Goal: Check status: Check status

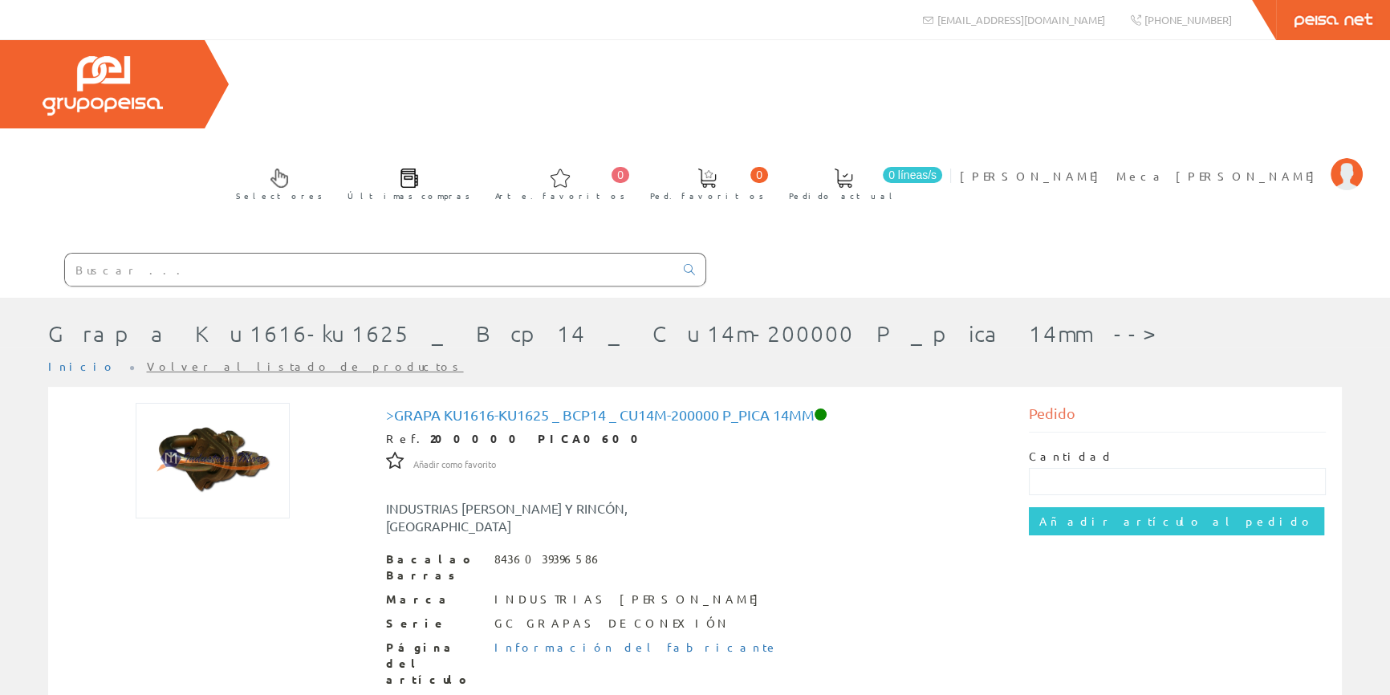
click at [417, 254] on input "text" at bounding box center [369, 270] width 609 height 32
paste input "FOTO3163"
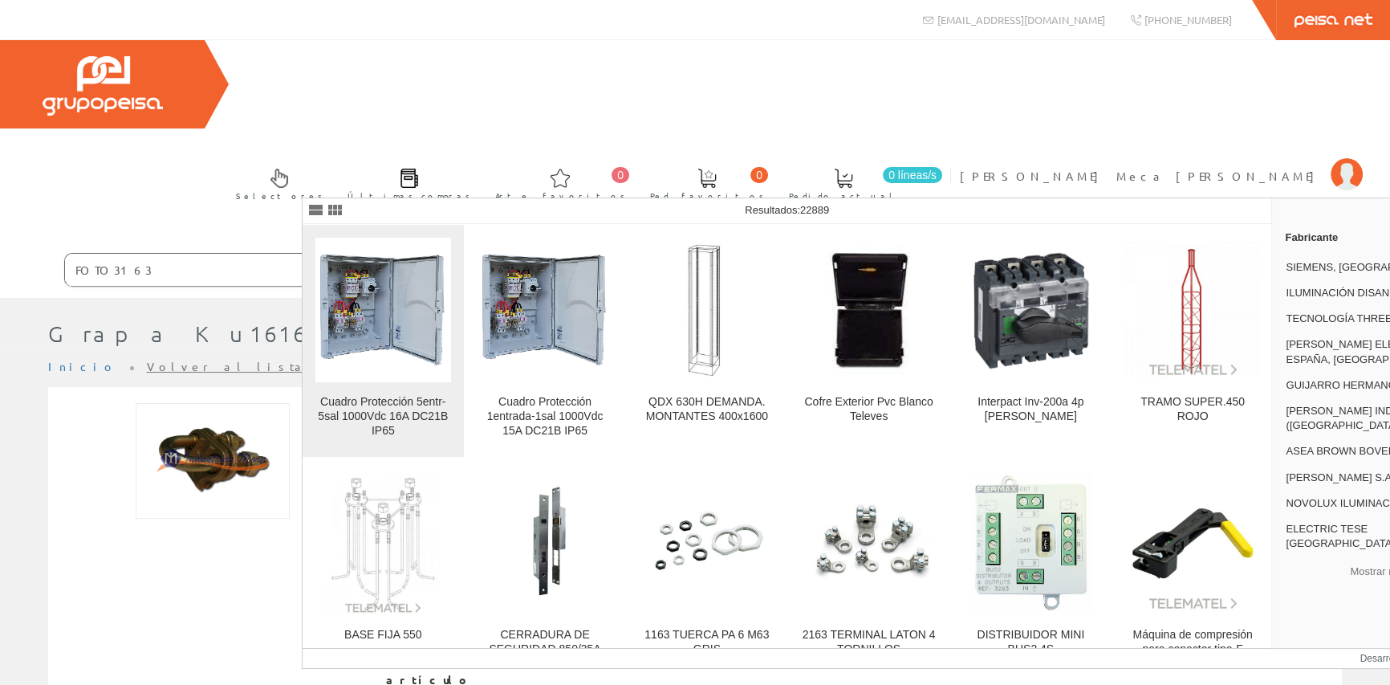
type input "FOTO3163"
click at [377, 336] on img at bounding box center [383, 310] width 136 height 122
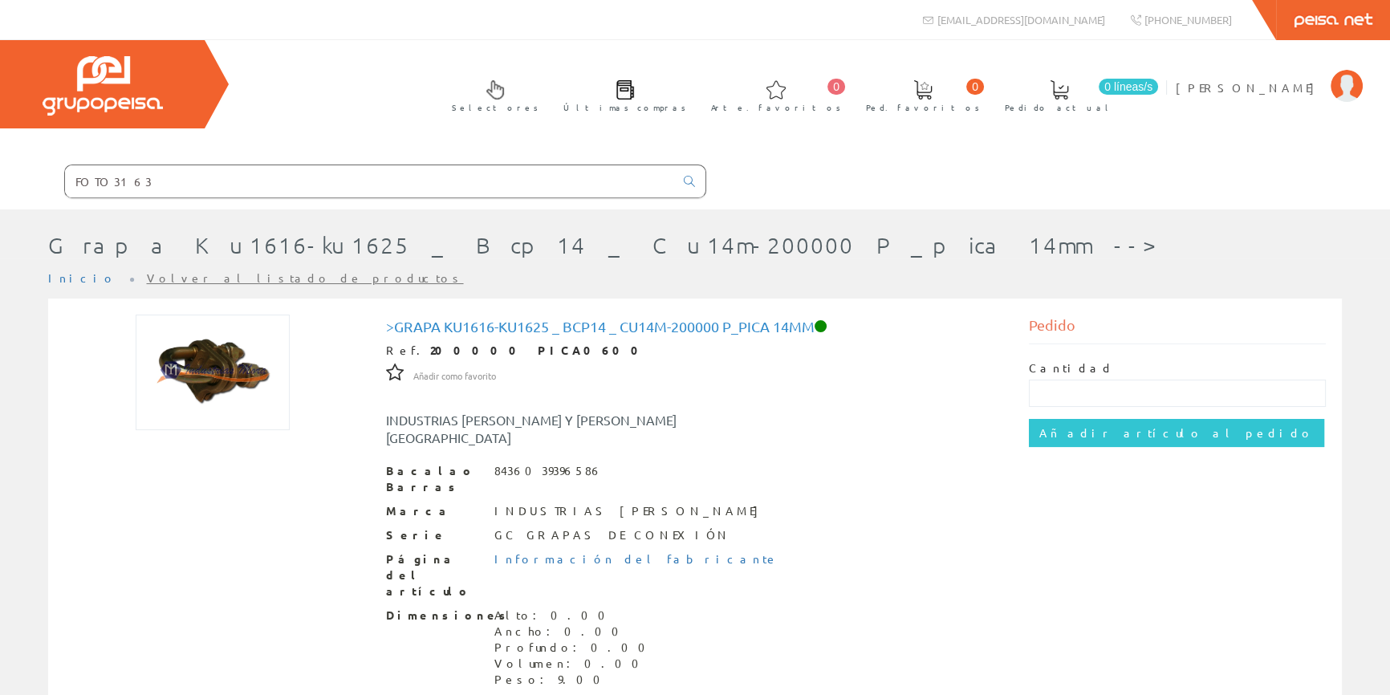
click at [506, 185] on input "FOTO3163" at bounding box center [369, 181] width 609 height 32
paste input "FOTO3163"
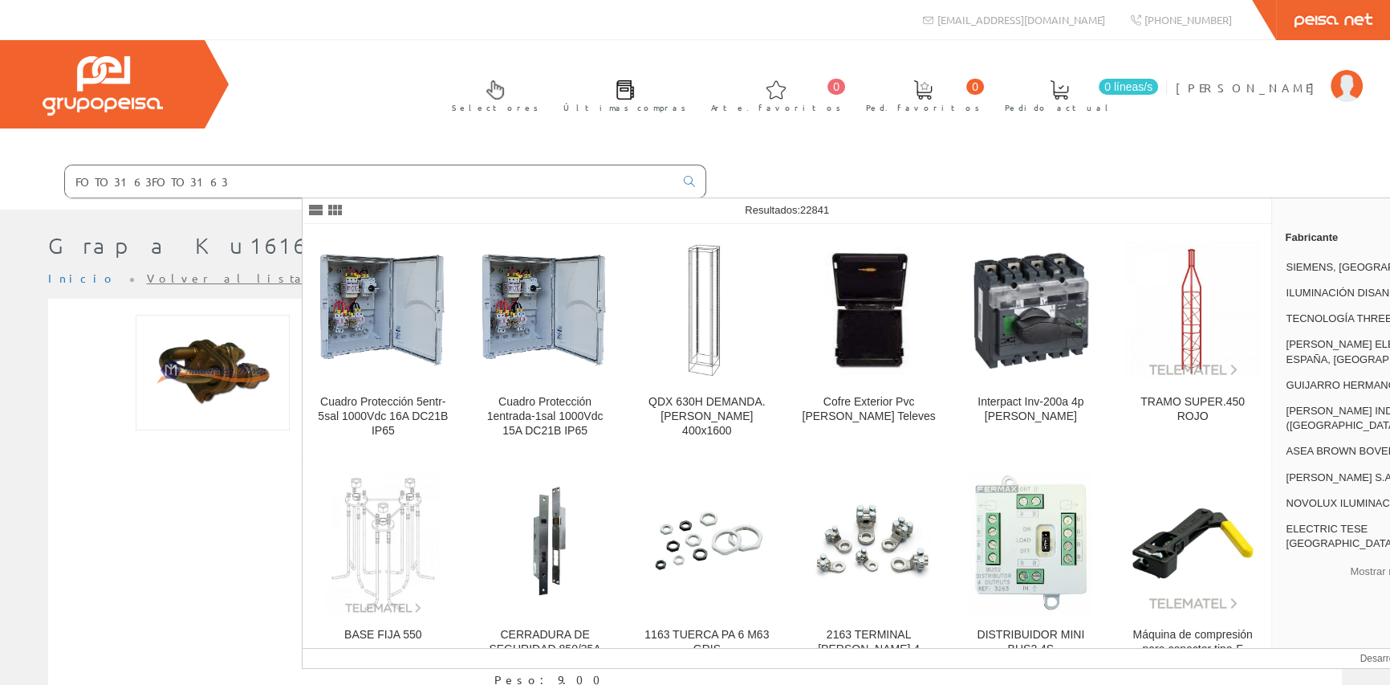
type input "FOTO3163FOTO3163"
drag, startPoint x: 427, startPoint y: 183, endPoint x: 212, endPoint y: 184, distance: 215.1
click at [212, 184] on div "Selectores Últimas compras 0 0" at bounding box center [695, 124] width 1390 height 169
click at [395, 183] on input "text" at bounding box center [369, 181] width 609 height 32
paste input "MODULO SOLAR FOTOC.595W/144ce// OR10H595MNDB"
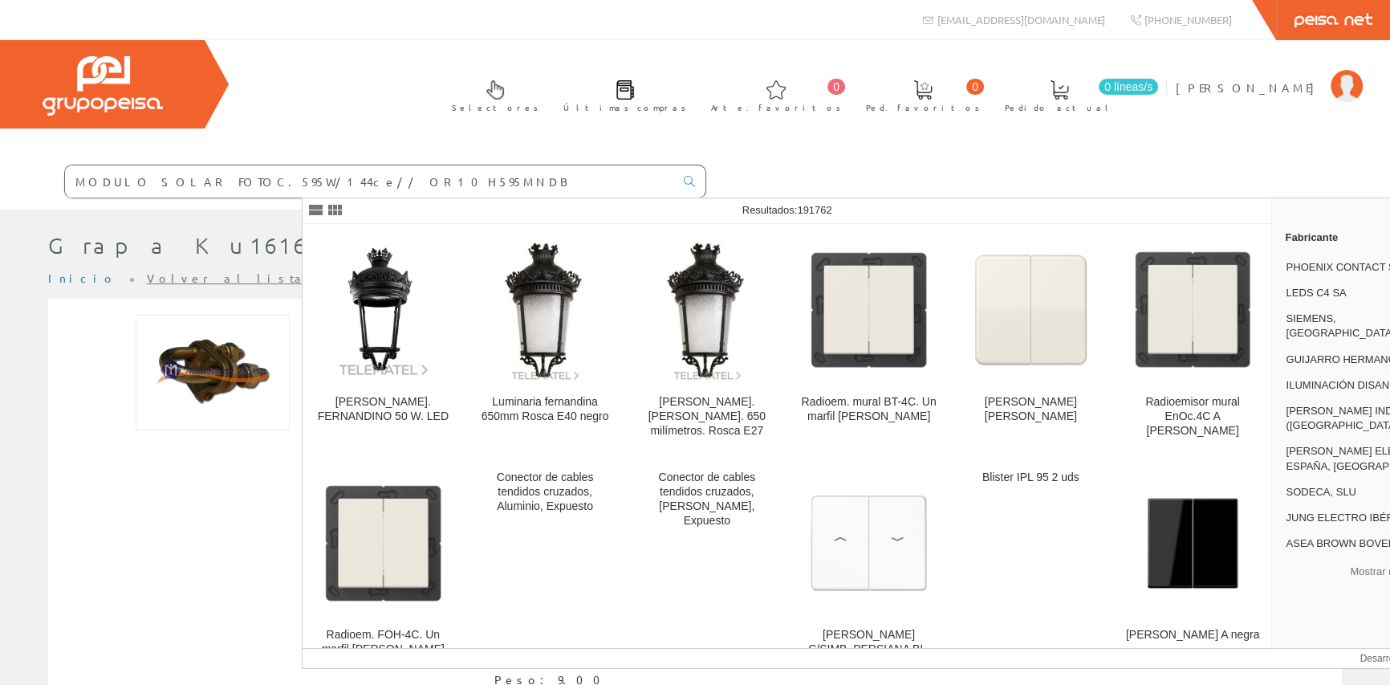
drag, startPoint x: 504, startPoint y: 182, endPoint x: 621, endPoint y: 171, distance: 117.7
click at [621, 171] on input "MODULO SOLAR FOTOC.595W/144ce// OR10H595MNDB" at bounding box center [369, 181] width 609 height 32
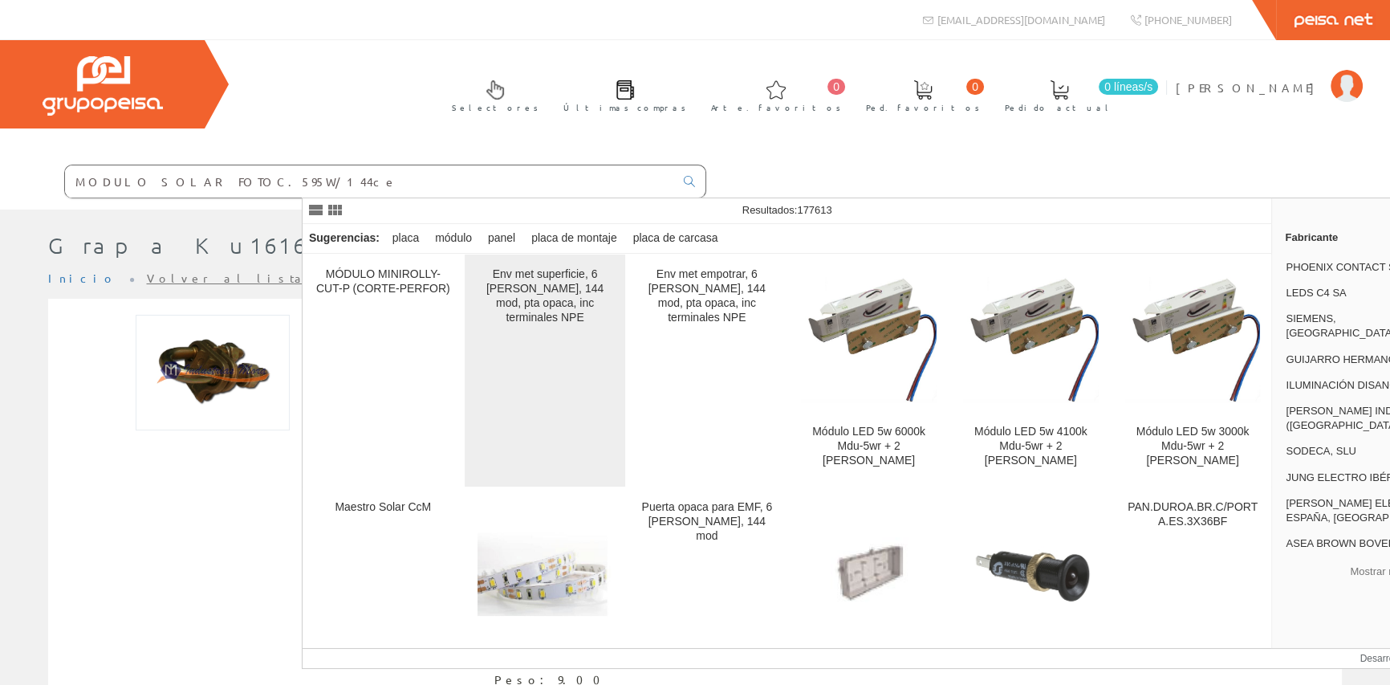
type input "MODULO SOLAR FOTOC.595W/144ce"
click at [522, 294] on font "Env met superficie, 6 filas, 144 mod, pta opaca, inc terminales NPE" at bounding box center [544, 295] width 117 height 56
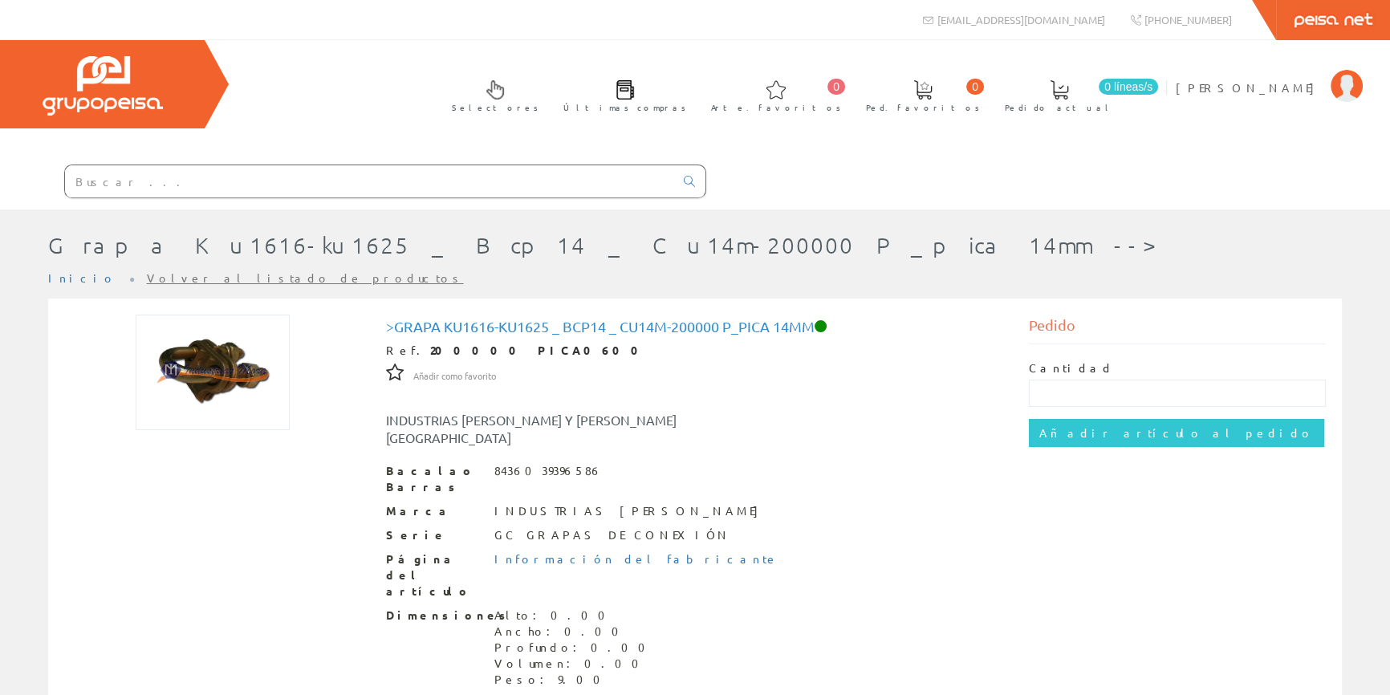
click at [665, 181] on input "text" at bounding box center [369, 181] width 609 height 32
paste input "OR10H595MNDB"
type input "OR10H595MNDB"
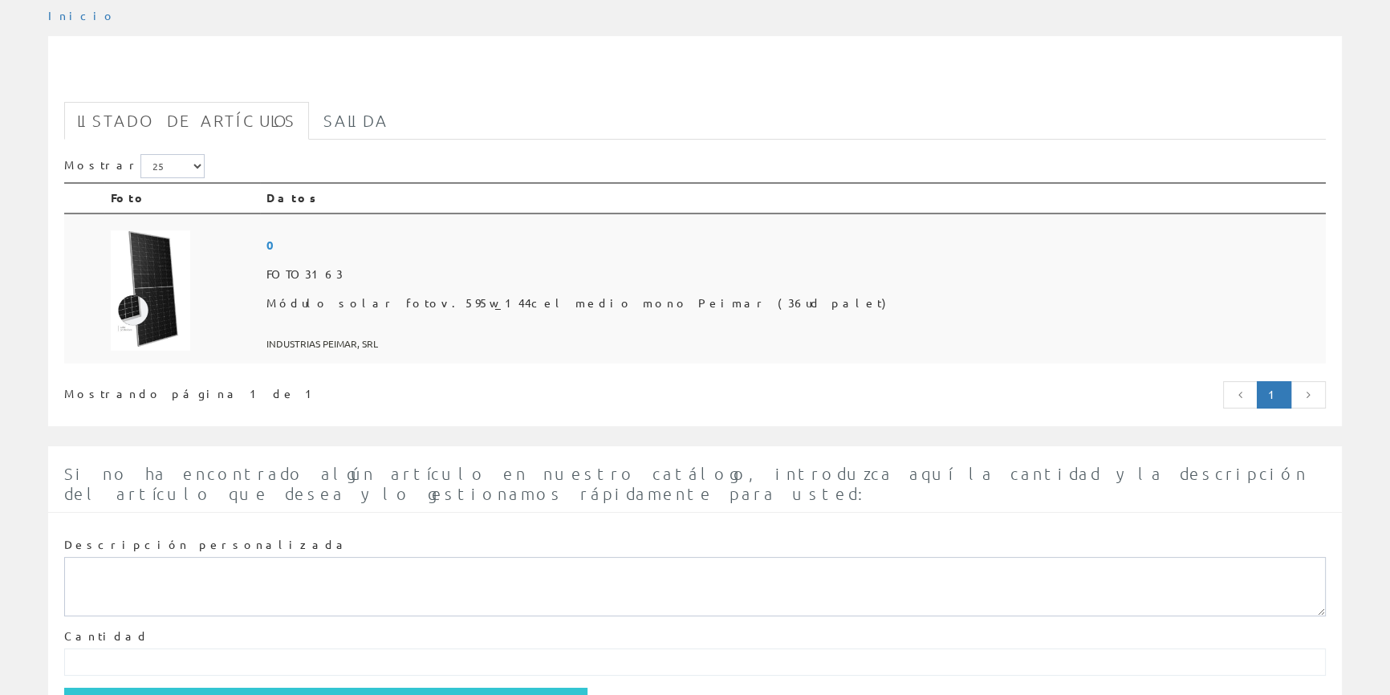
scroll to position [153, 0]
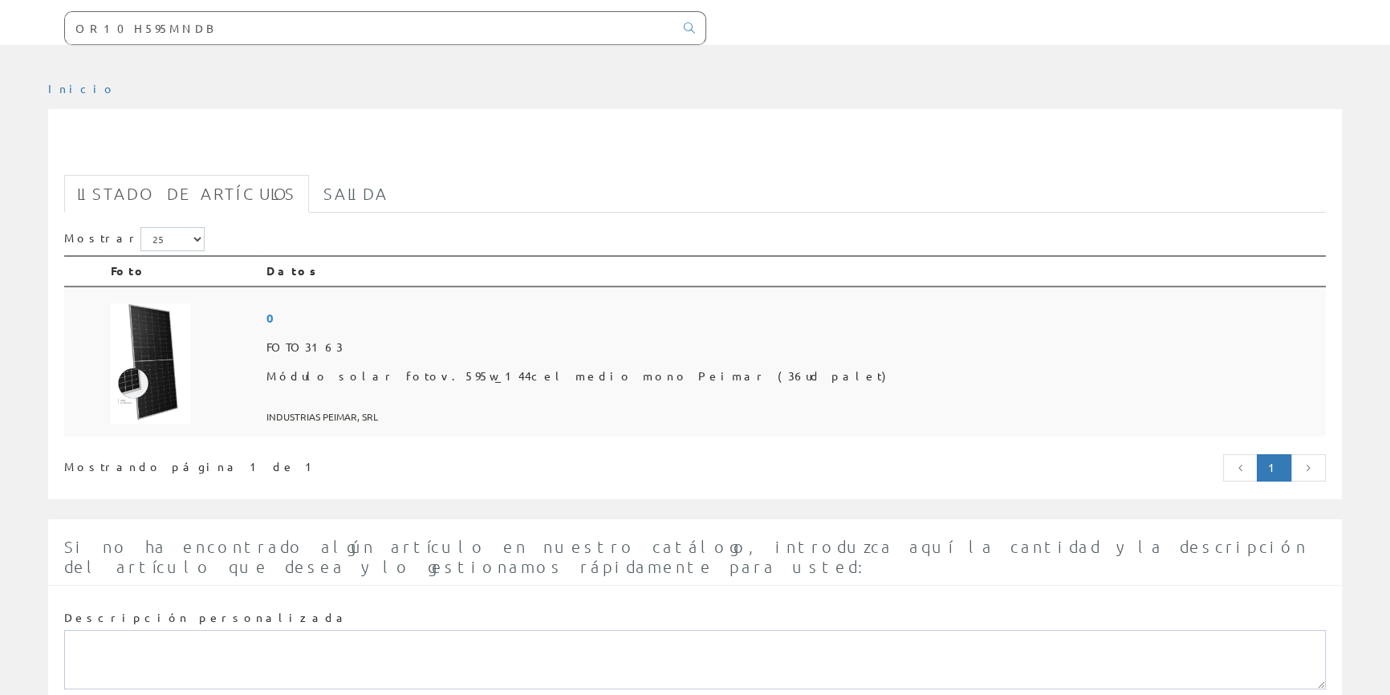
click at [343, 344] on font "FOTO3163" at bounding box center [305, 347] width 76 height 14
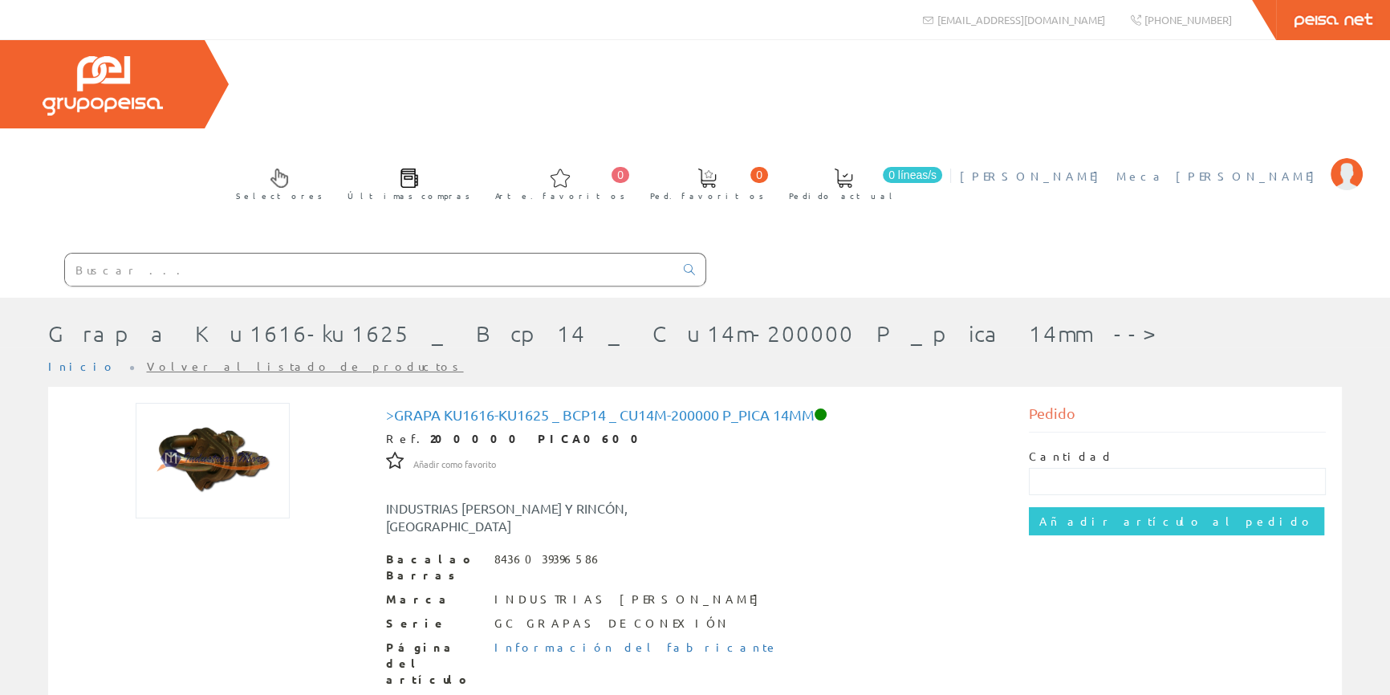
click at [763, 169] on font "[PERSON_NAME] Meca [PERSON_NAME]" at bounding box center [1141, 176] width 363 height 14
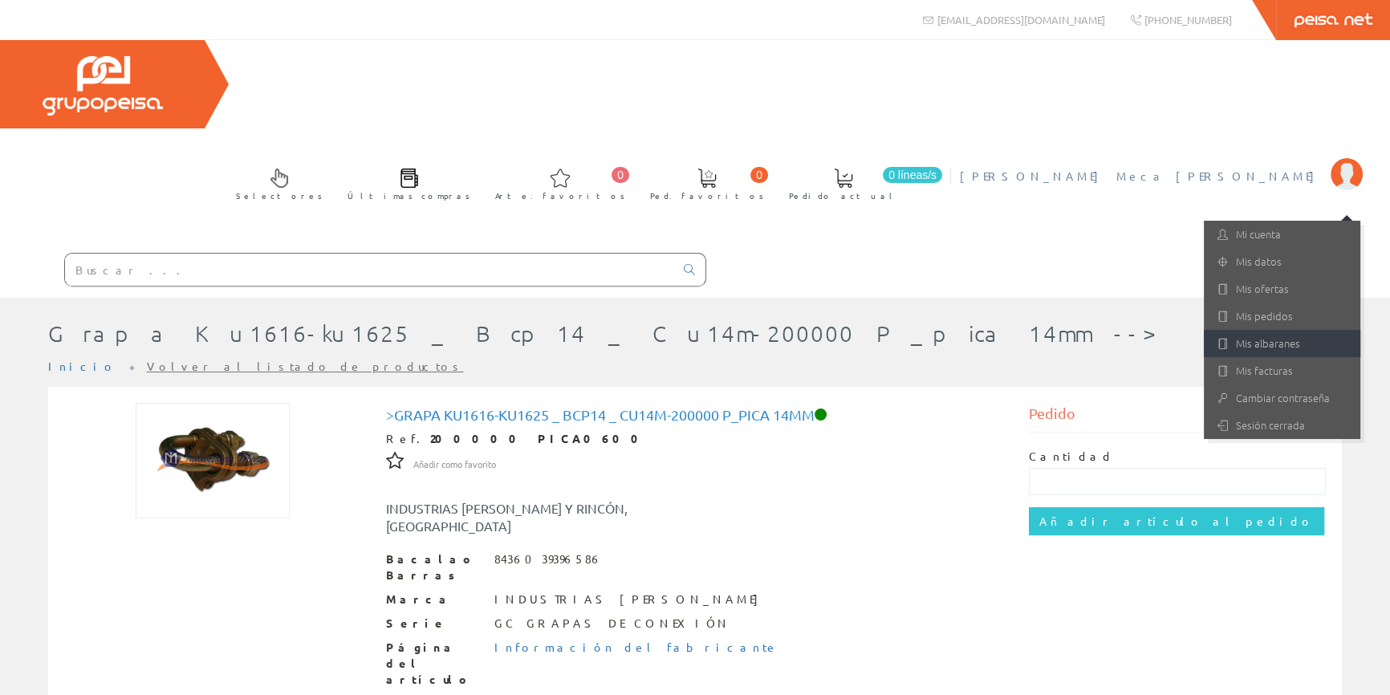
click at [763, 336] on font "Mis albaranes" at bounding box center [1268, 343] width 64 height 15
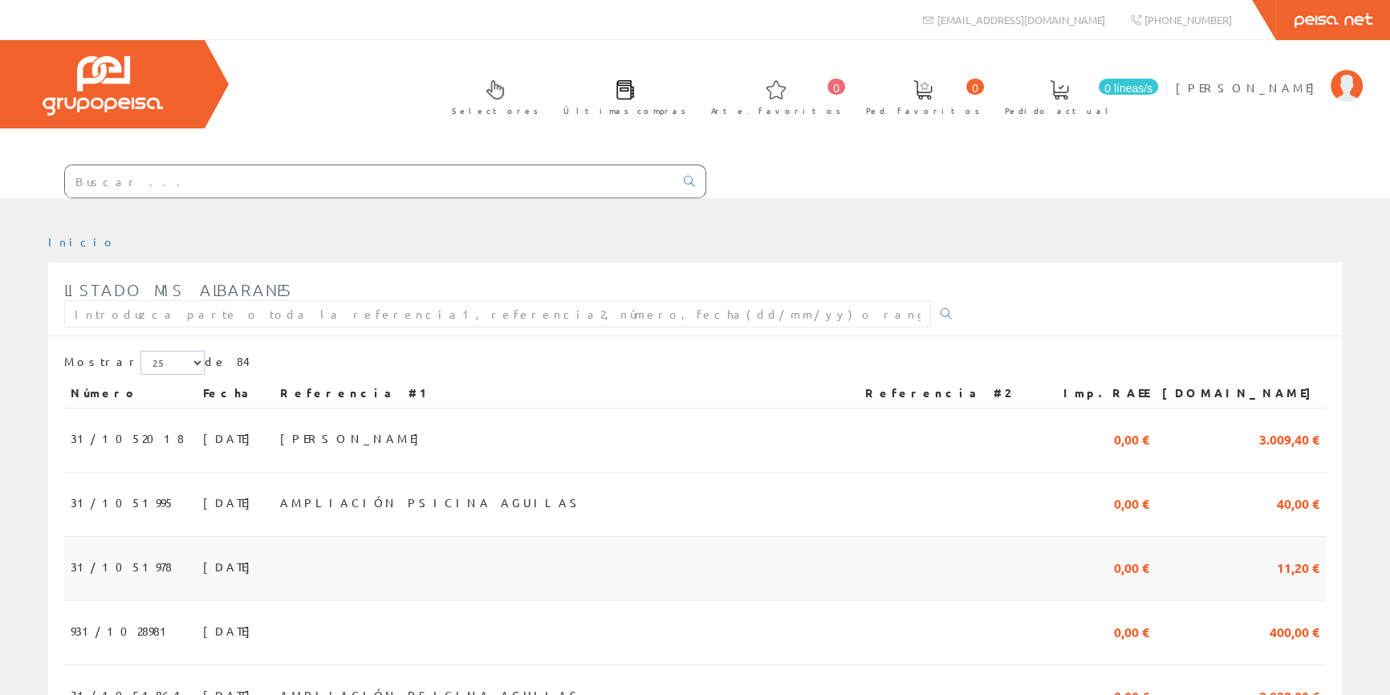
click at [623, 568] on td at bounding box center [566, 569] width 585 height 64
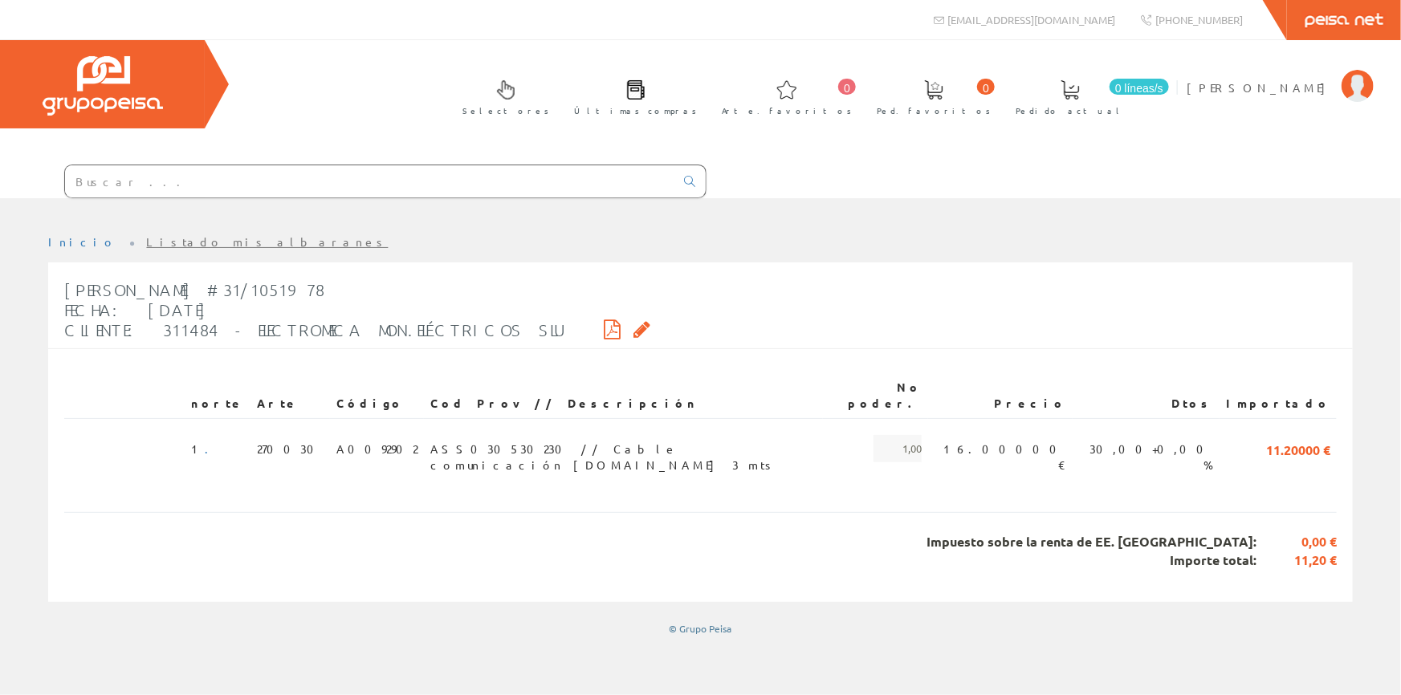
click at [604, 328] on icon at bounding box center [612, 329] width 17 height 11
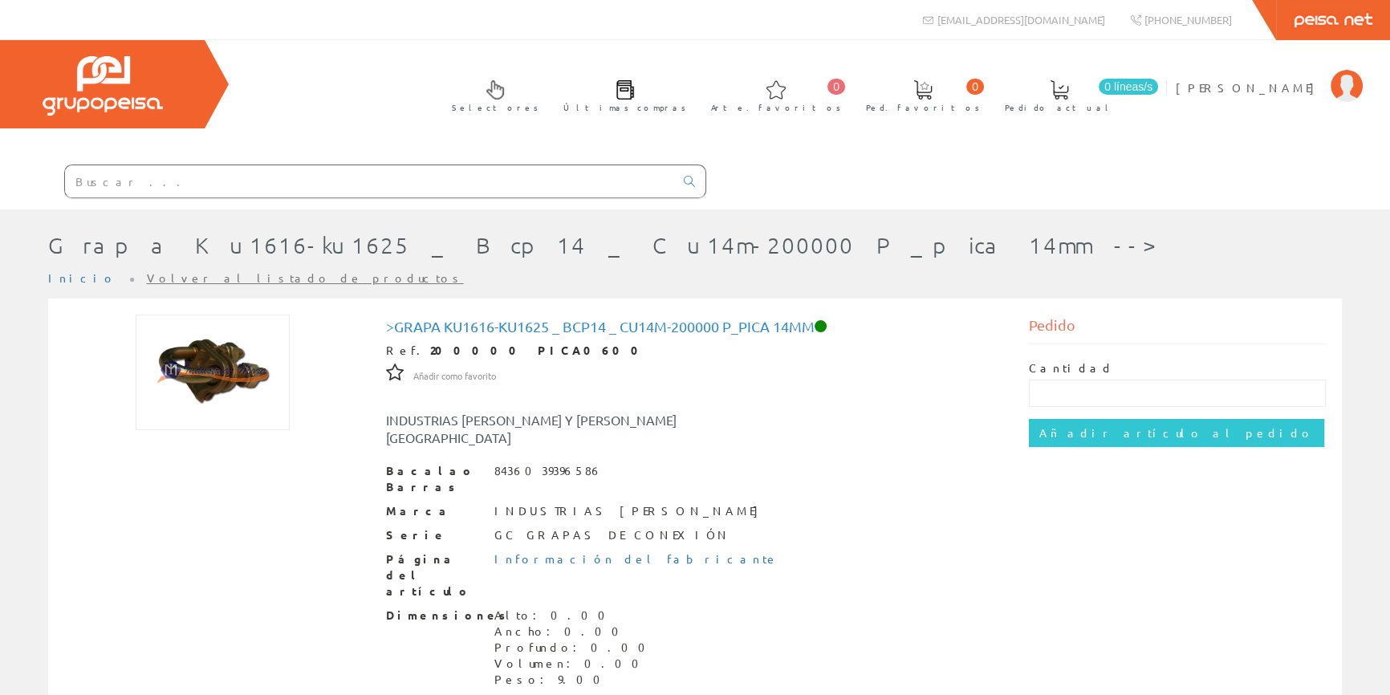
click at [466, 187] on input "text" at bounding box center [369, 181] width 609 height 32
paste input "A0092902"
type input "A0092902"
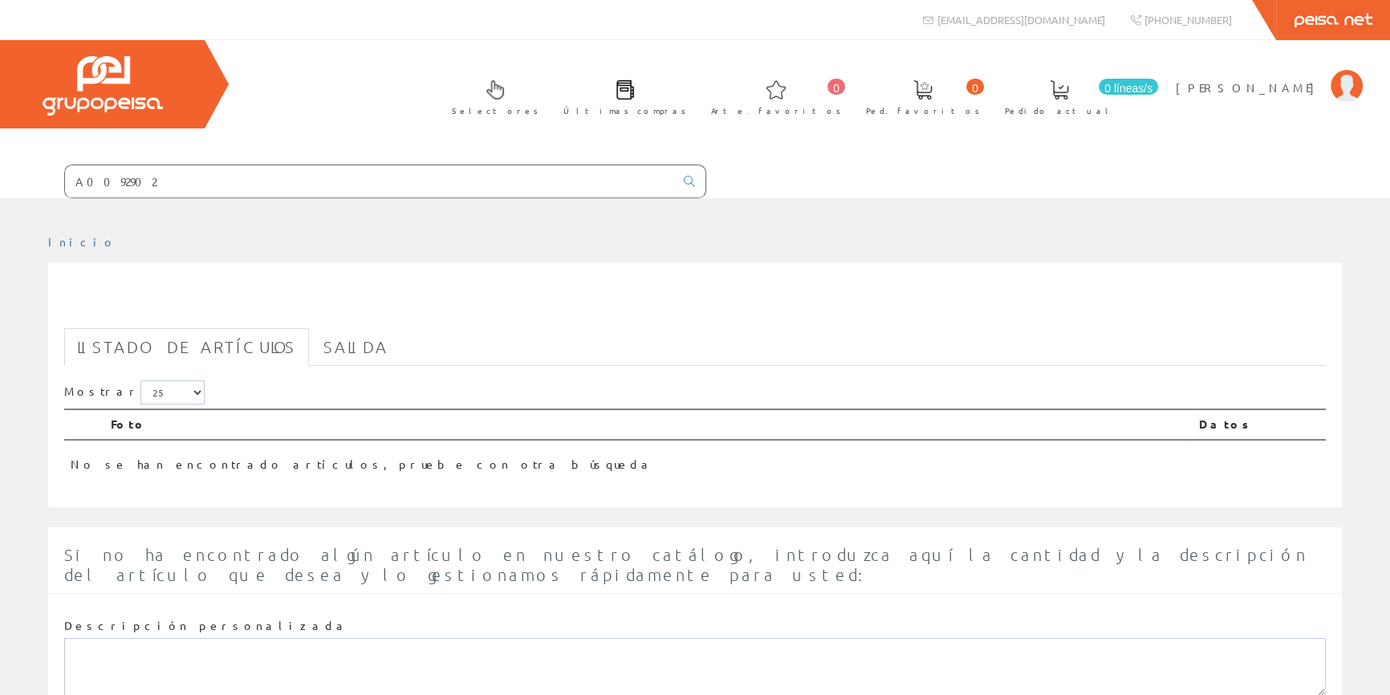
drag, startPoint x: 380, startPoint y: 180, endPoint x: 220, endPoint y: 176, distance: 160.6
click at [220, 176] on div "Selectores Últimas compras 0 0" at bounding box center [695, 119] width 1390 height 158
click at [370, 176] on input "text" at bounding box center [369, 181] width 609 height 32
paste input "CABLE COMUNICACION VE.DIRECT 3mts VICTRON"
type input "CABLE COMUNICACION VE.DIRECT 3mts VICTRON"
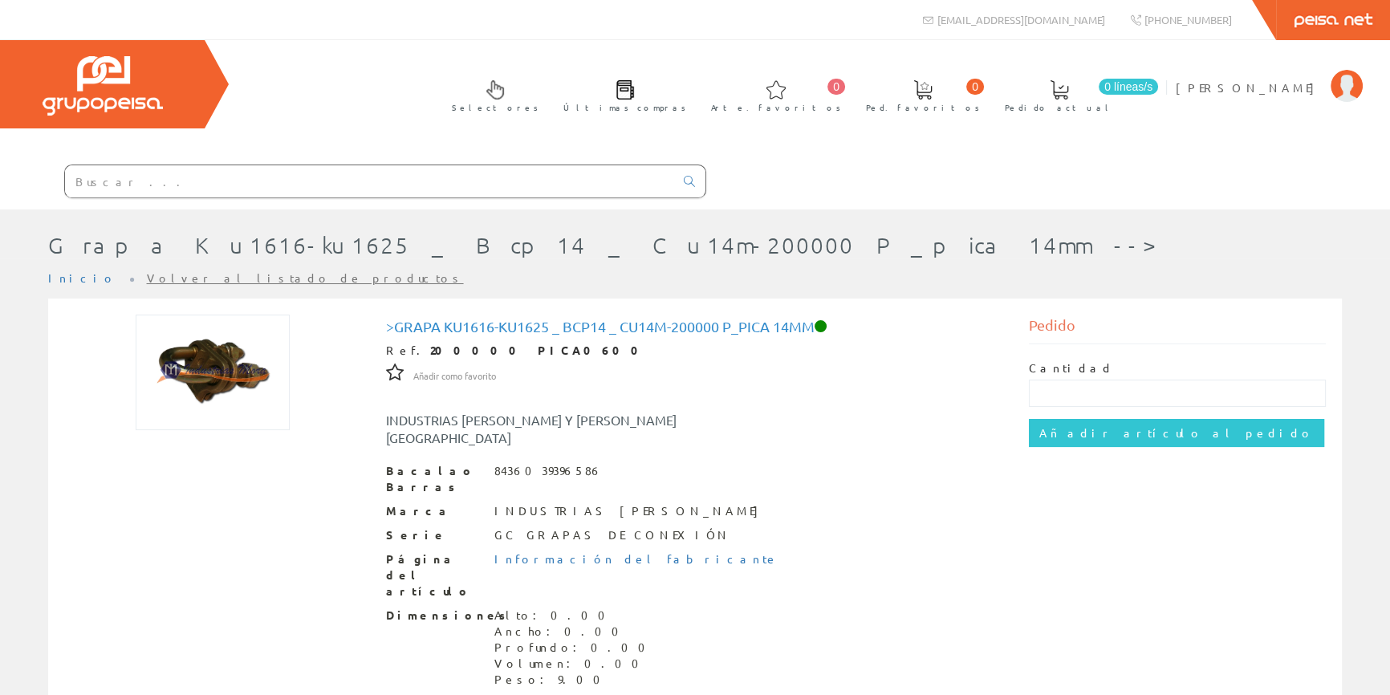
click at [469, 176] on input "text" at bounding box center [369, 181] width 609 height 32
paste input "ASS030530230"
type input "ASS030530230"
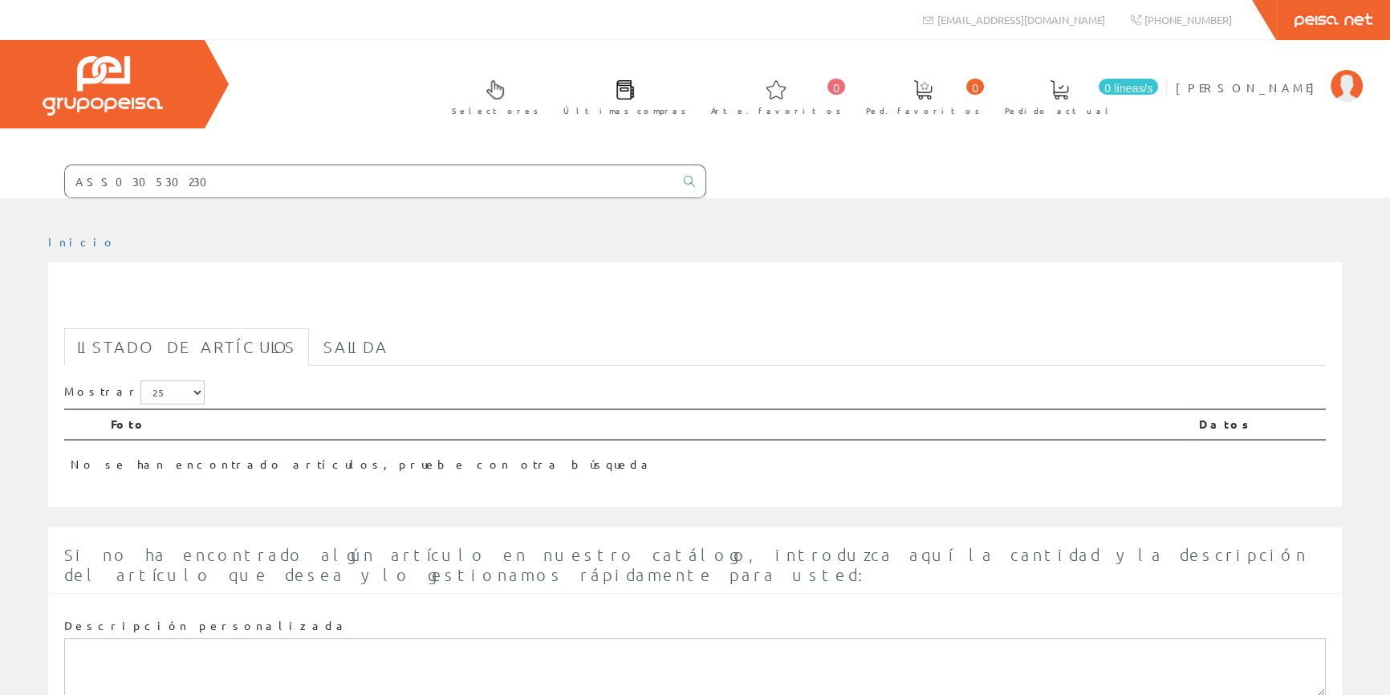
drag, startPoint x: 399, startPoint y: 182, endPoint x: 282, endPoint y: 189, distance: 117.4
click at [282, 189] on form "ASS030530230" at bounding box center [353, 182] width 706 height 34
click at [331, 173] on input "text" at bounding box center [369, 181] width 609 height 32
paste input "ASS030530230"
type input "ASS030530230"
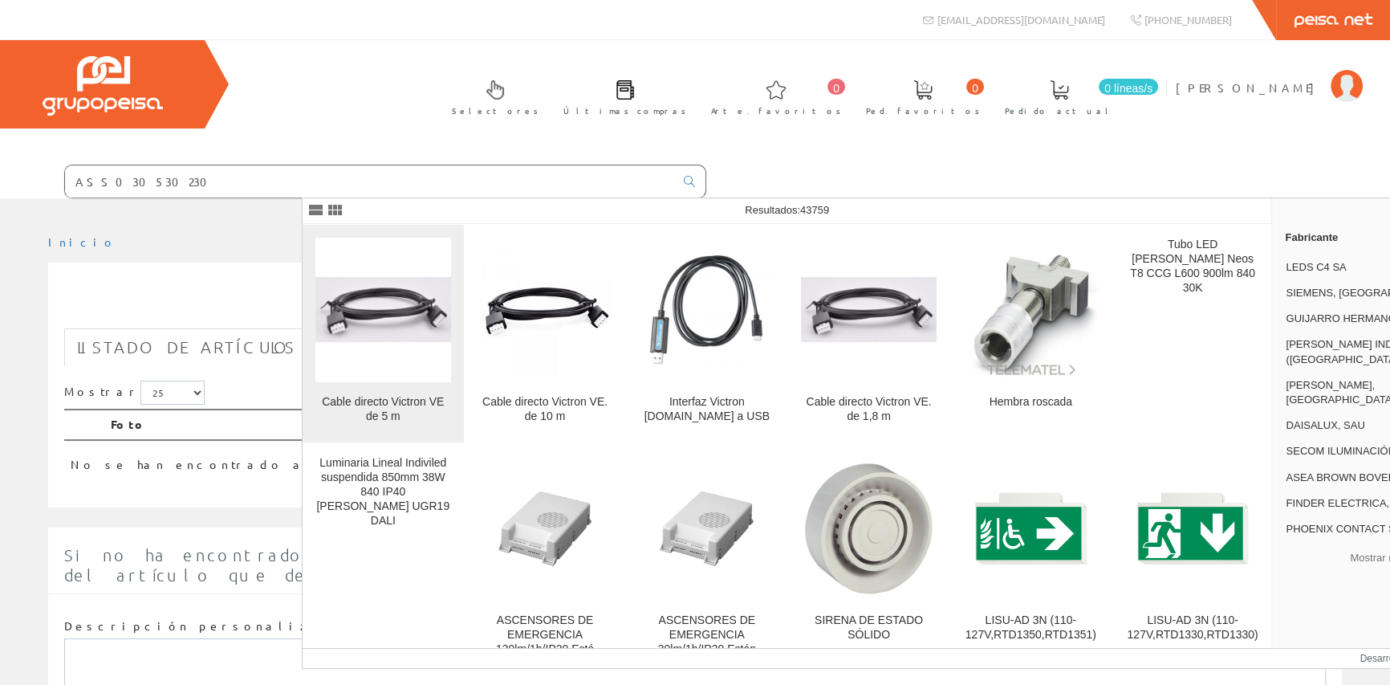
click at [371, 333] on img at bounding box center [383, 309] width 136 height 65
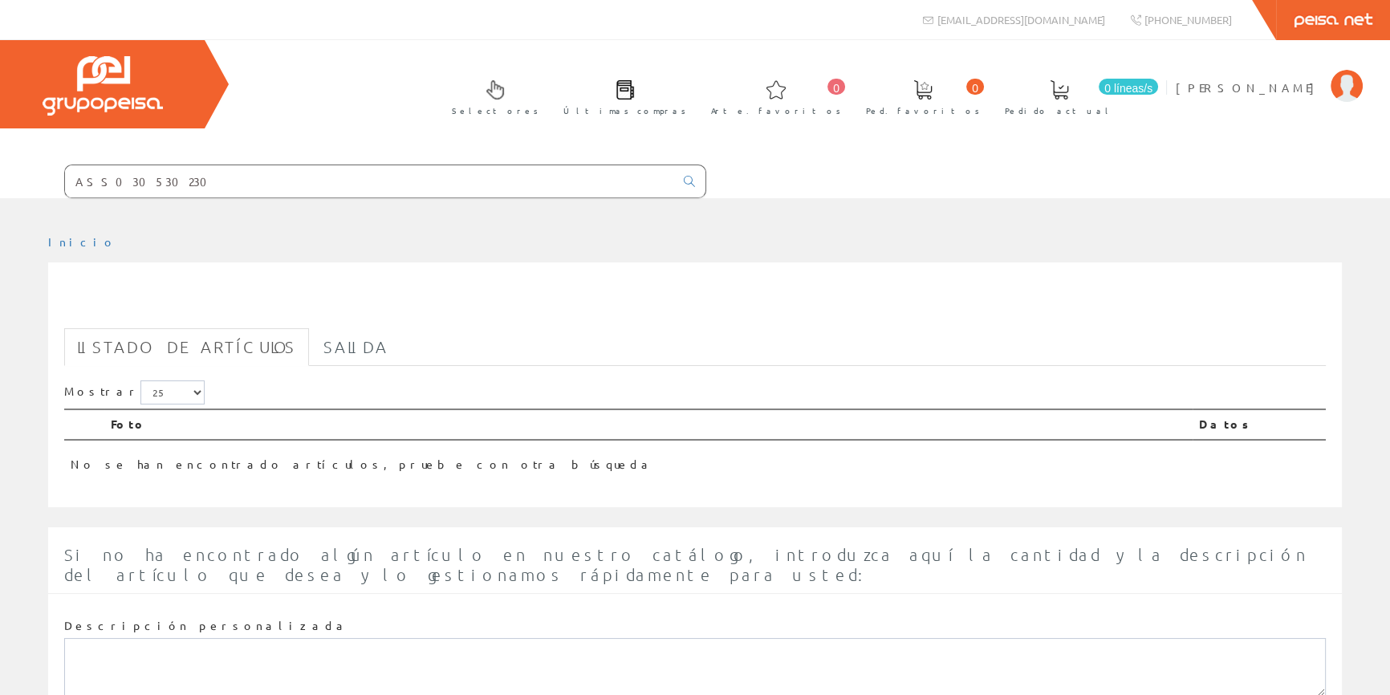
drag, startPoint x: 413, startPoint y: 185, endPoint x: 246, endPoint y: 174, distance: 167.3
click at [246, 174] on form "ASS030530230" at bounding box center [353, 182] width 706 height 34
click at [450, 182] on input "text" at bounding box center [369, 181] width 609 height 32
paste input "ASS030530230"
type input "ASS030530230"
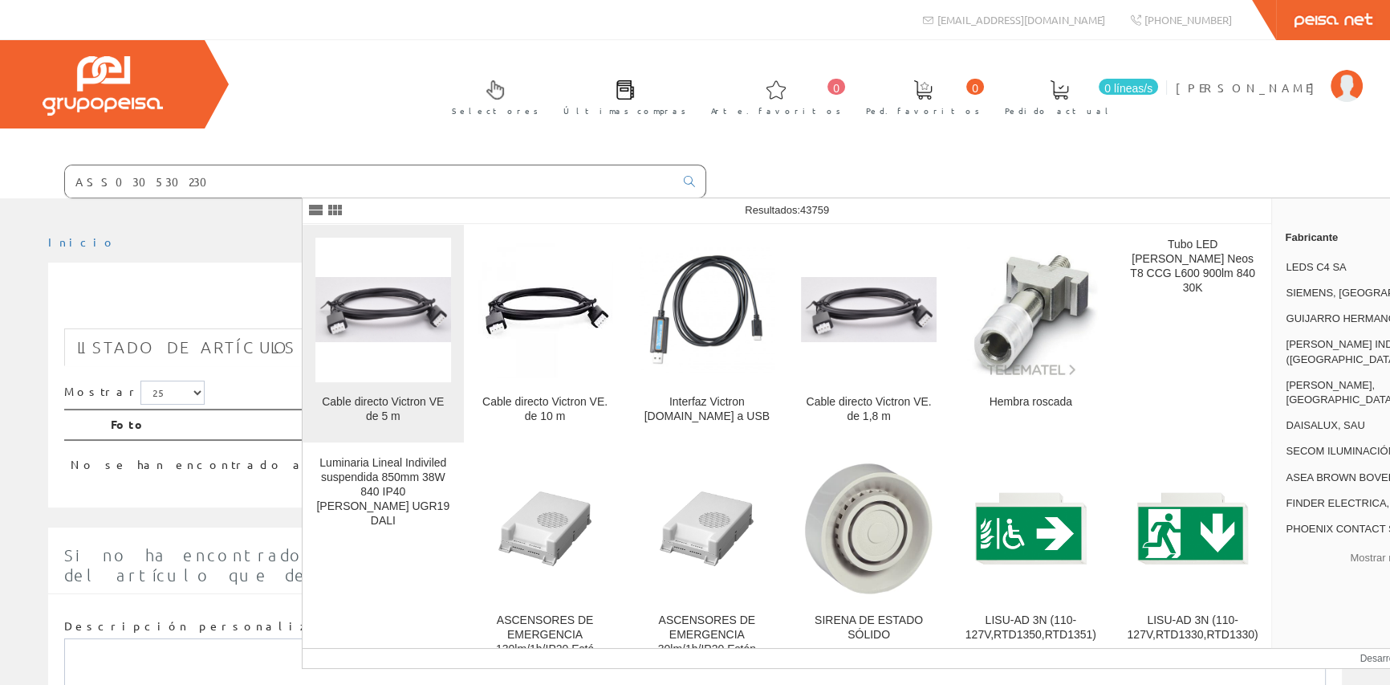
click at [413, 338] on img at bounding box center [383, 309] width 136 height 65
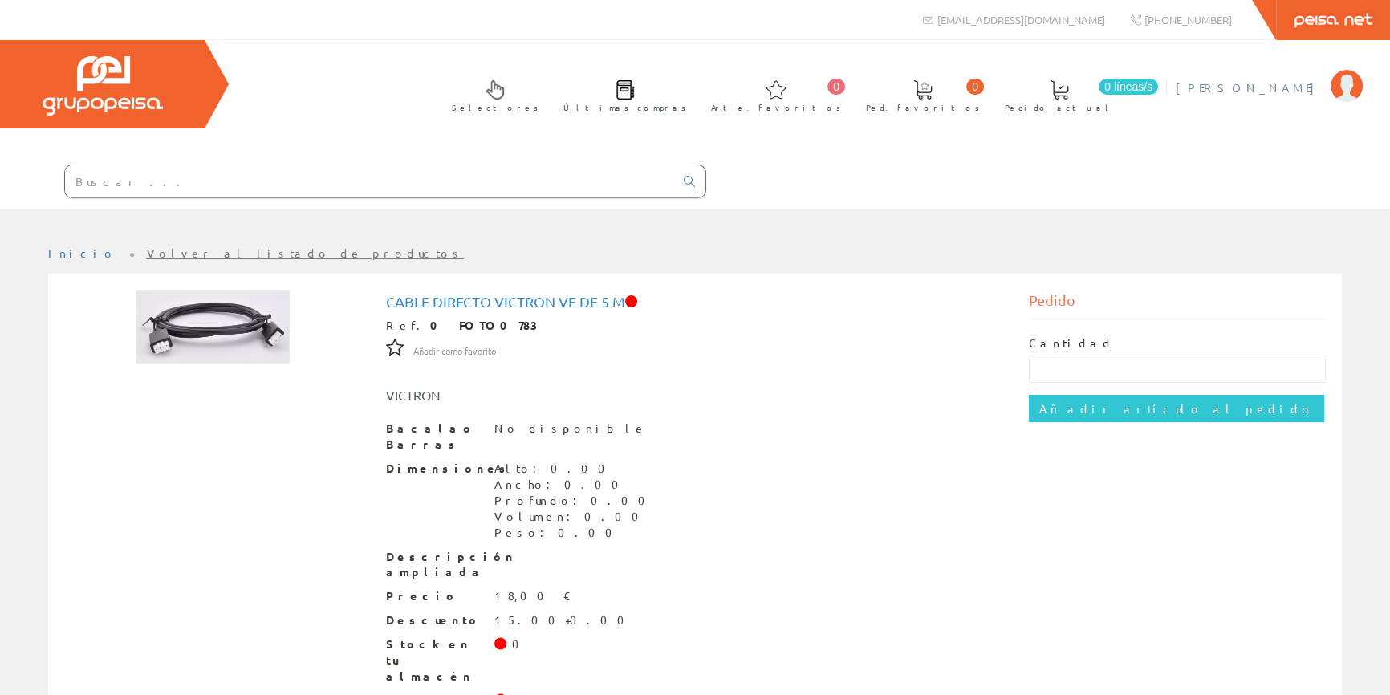
click at [1273, 84] on font "[PERSON_NAME]" at bounding box center [1249, 87] width 147 height 14
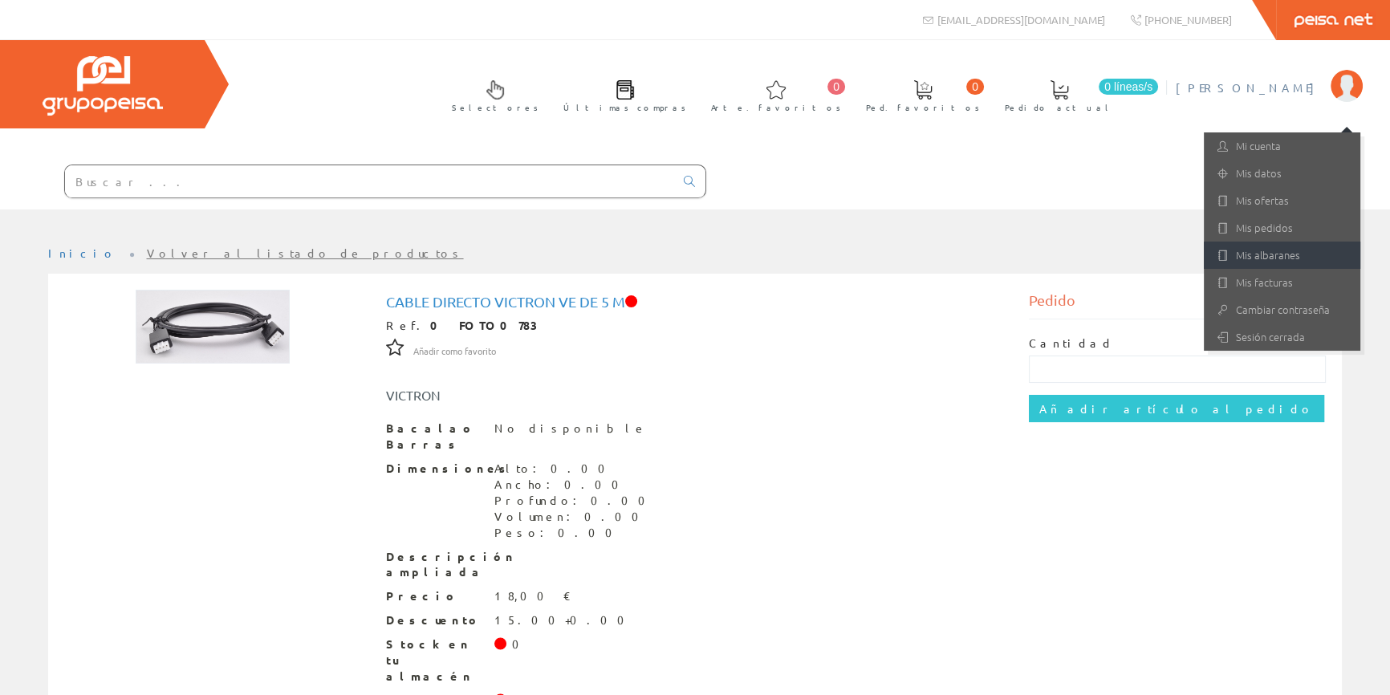
click at [1259, 251] on font "Mis albaranes" at bounding box center [1268, 254] width 64 height 15
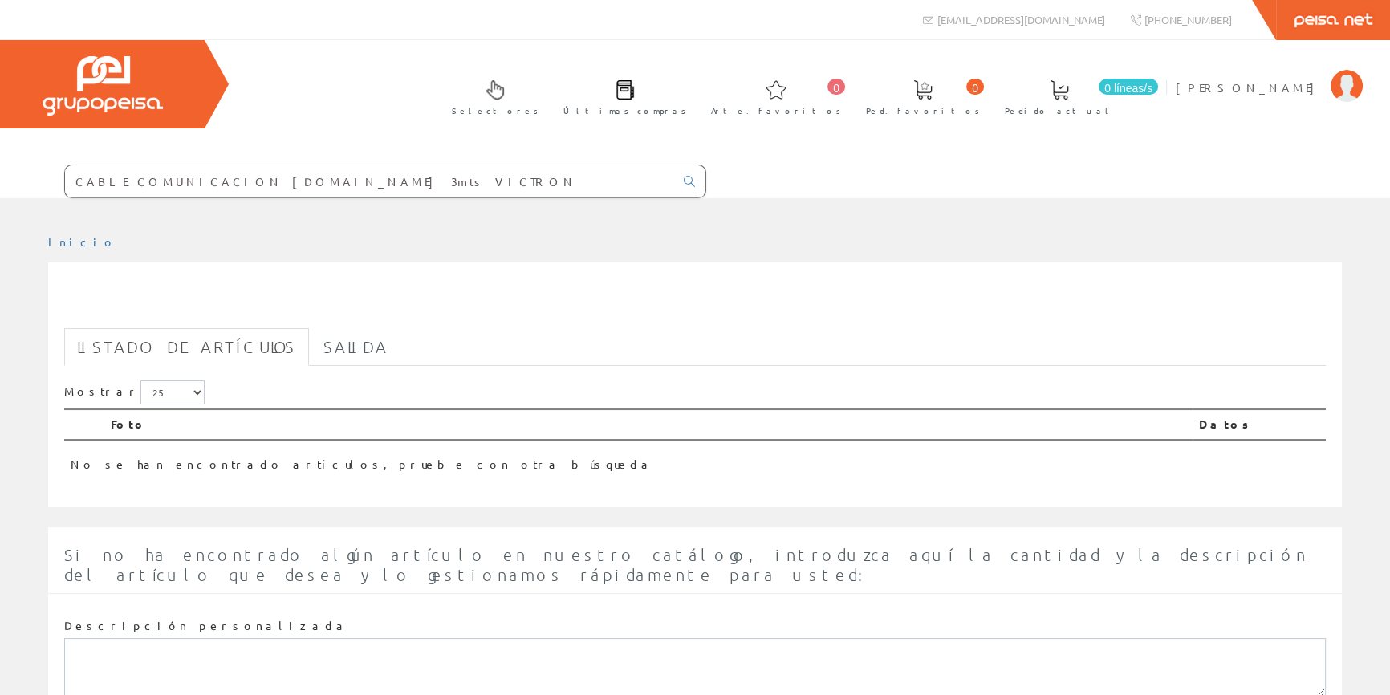
drag, startPoint x: 573, startPoint y: 177, endPoint x: 295, endPoint y: 177, distance: 277.7
click at [295, 177] on form "CABLE COMUNICACION [DOMAIN_NAME] 3mts VICTRON" at bounding box center [353, 182] width 706 height 34
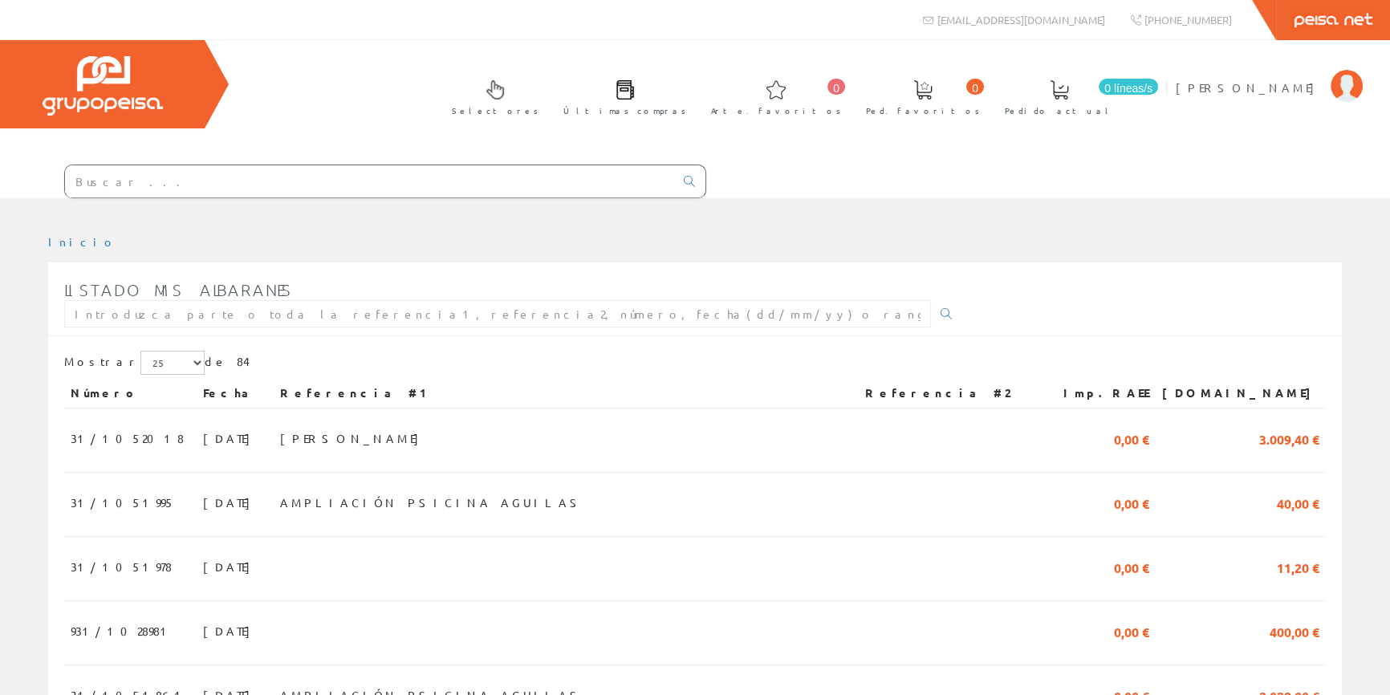
click at [755, 369] on div "Mostrar 5 15 25 de 84" at bounding box center [695, 365] width 1262 height 28
click at [626, 440] on td "FRAN CUÑADO" at bounding box center [566, 441] width 585 height 64
click at [203, 439] on font "30/08/2025" at bounding box center [230, 438] width 55 height 14
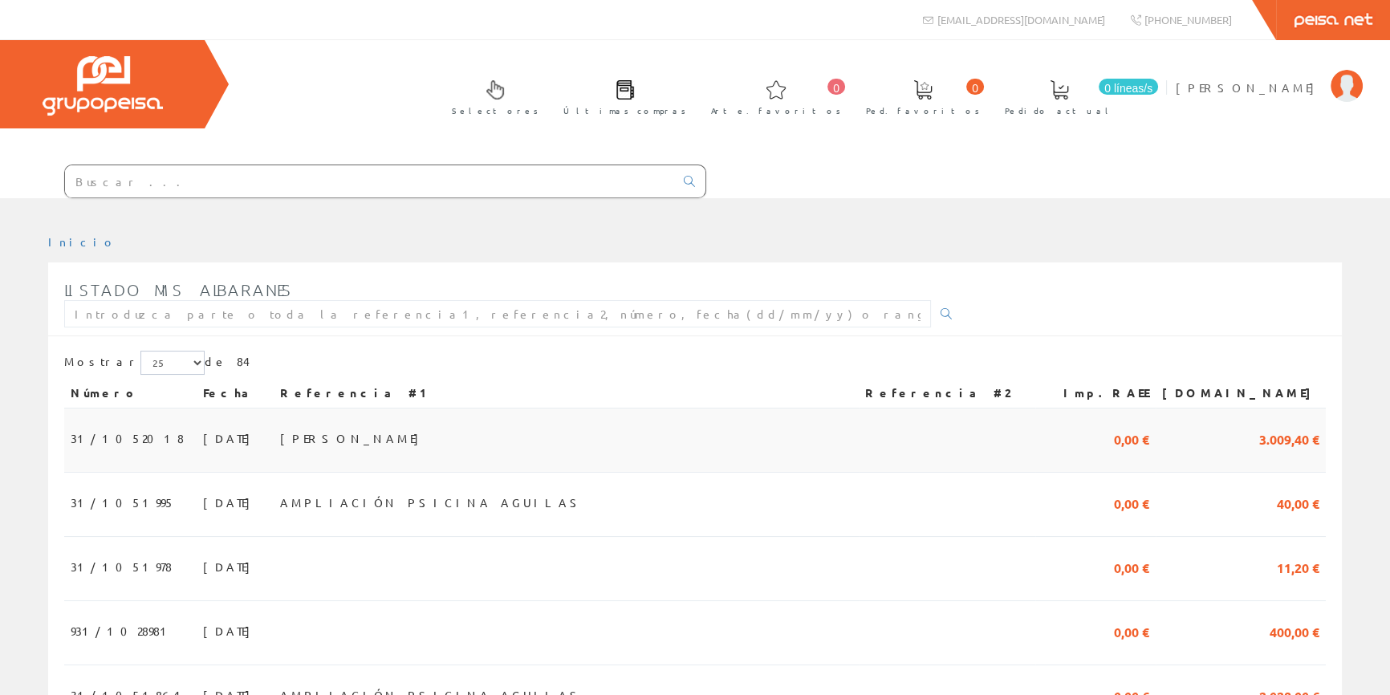
click at [203, 439] on font "30/08/2025" at bounding box center [230, 438] width 55 height 14
click at [401, 439] on font "FRAN CUÑADO" at bounding box center [353, 438] width 147 height 14
click at [396, 440] on font "[PERSON_NAME]" at bounding box center [353, 438] width 147 height 14
click at [396, 440] on font "FRAN CUÑADO" at bounding box center [353, 438] width 147 height 14
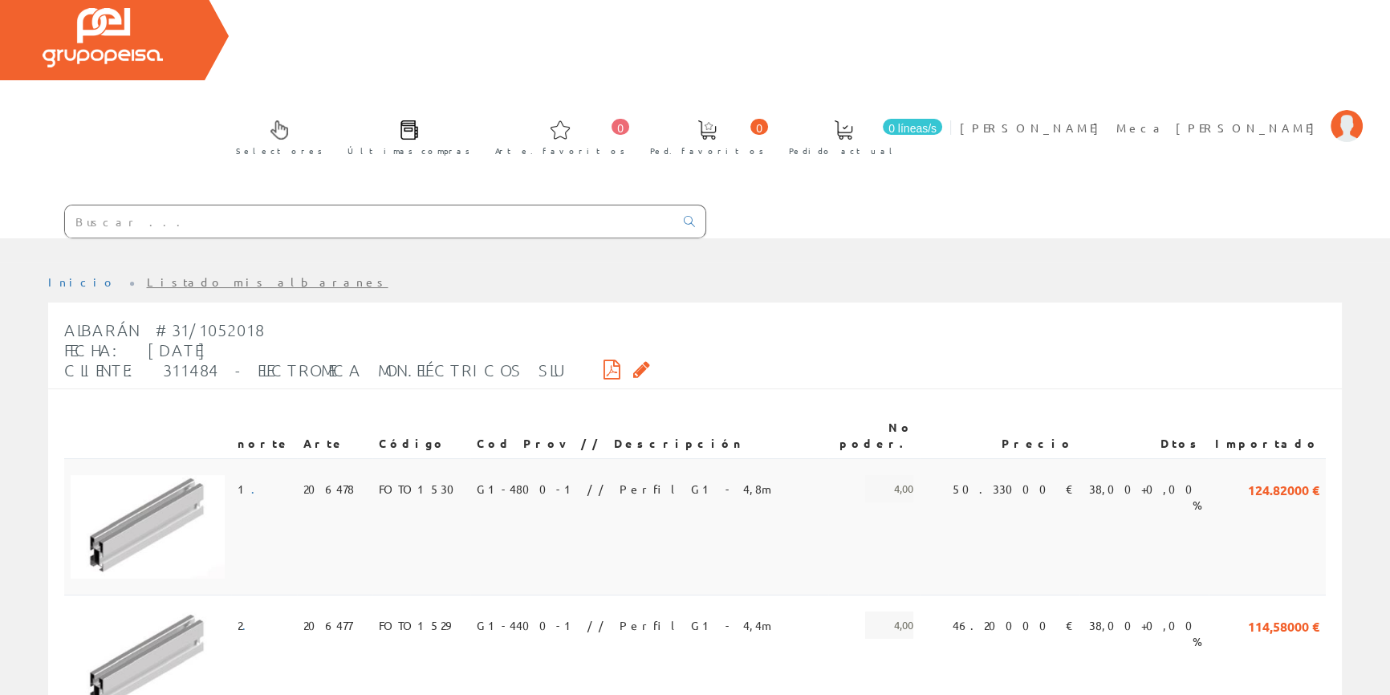
scroll to position [72, 0]
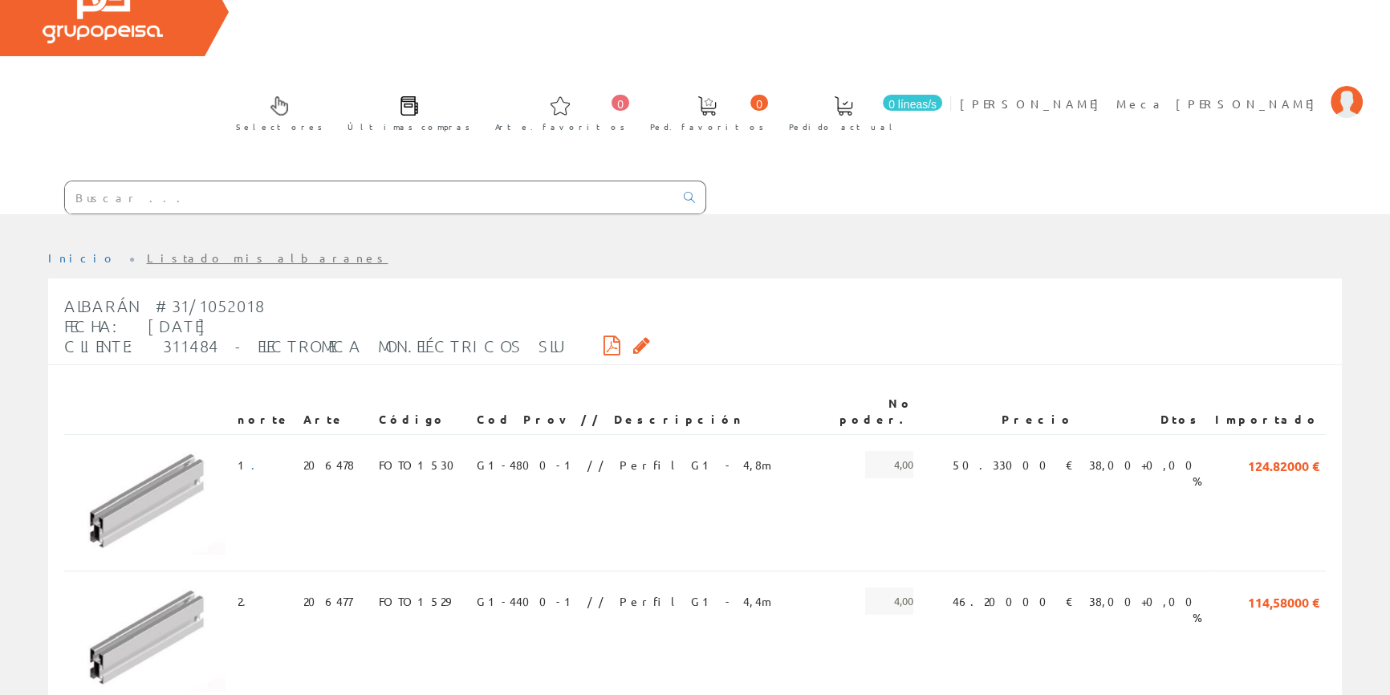
click at [604, 340] on icon at bounding box center [612, 345] width 17 height 11
